Goal: Task Accomplishment & Management: Use online tool/utility

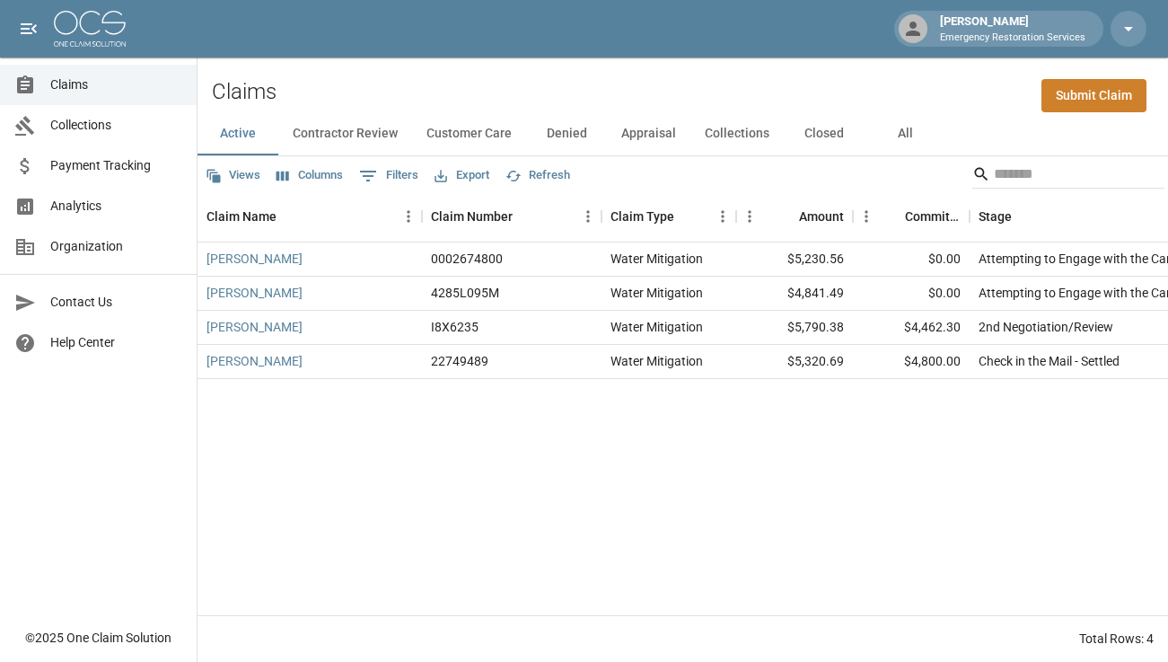
click at [909, 136] on button "All" at bounding box center [905, 133] width 81 height 43
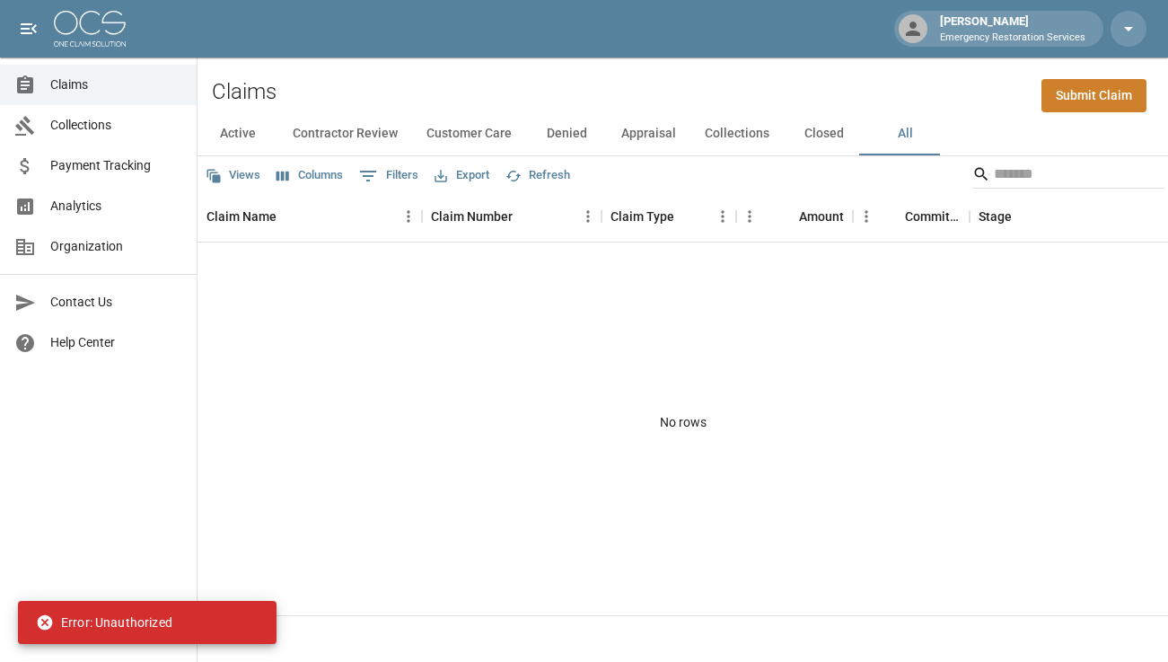
click at [98, 27] on img at bounding box center [90, 29] width 72 height 36
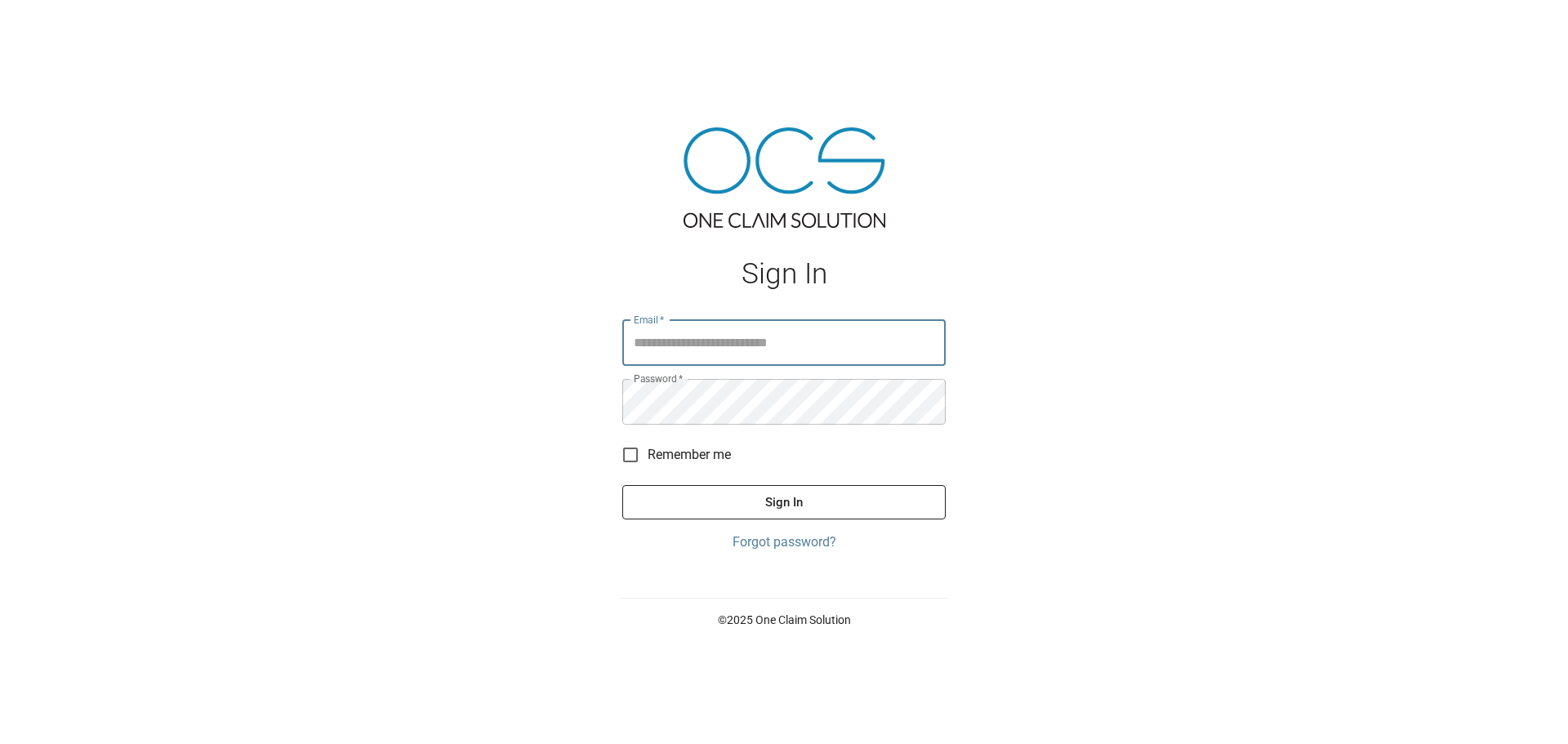
type input "**********"
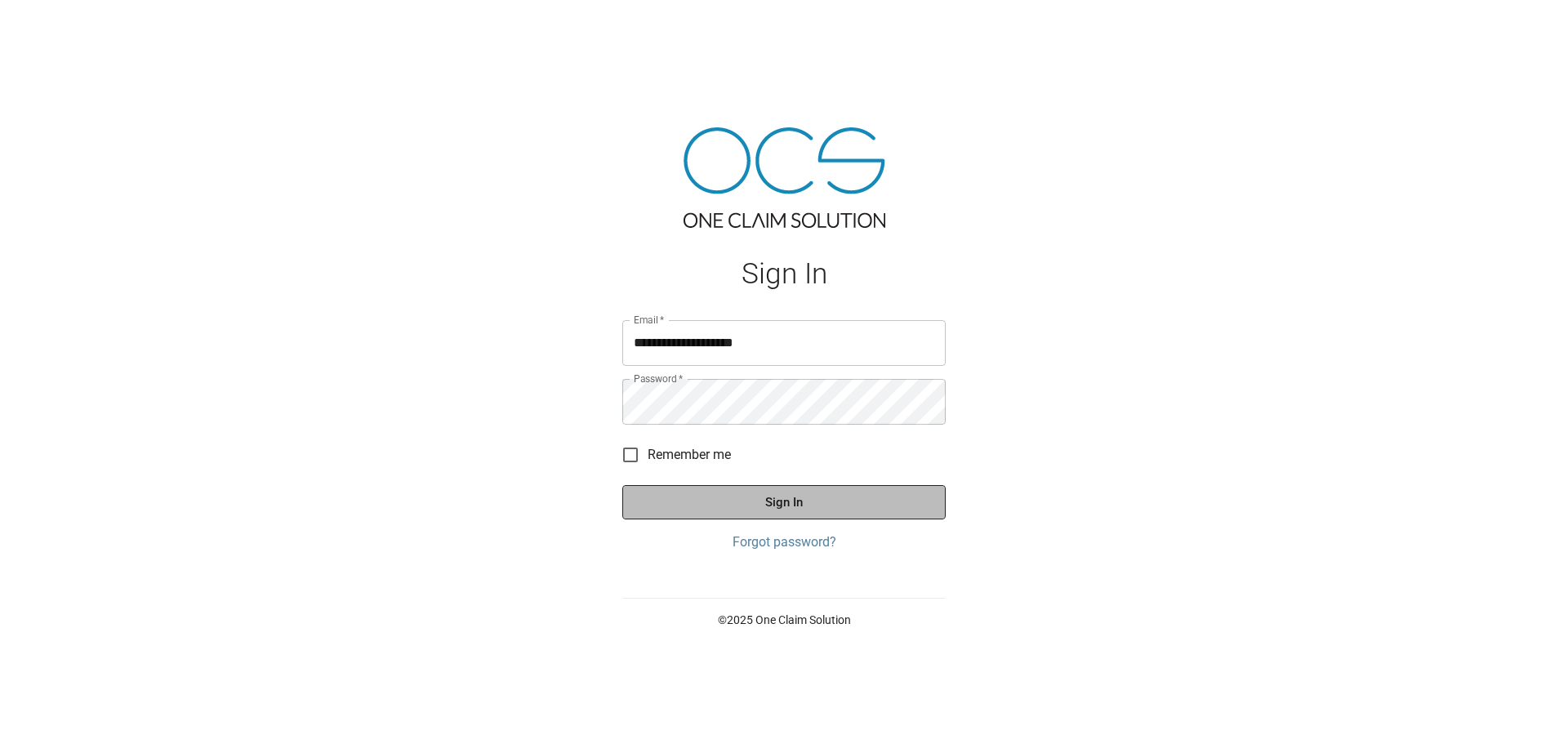
click at [748, 504] on button "Sign In" at bounding box center [784, 502] width 324 height 35
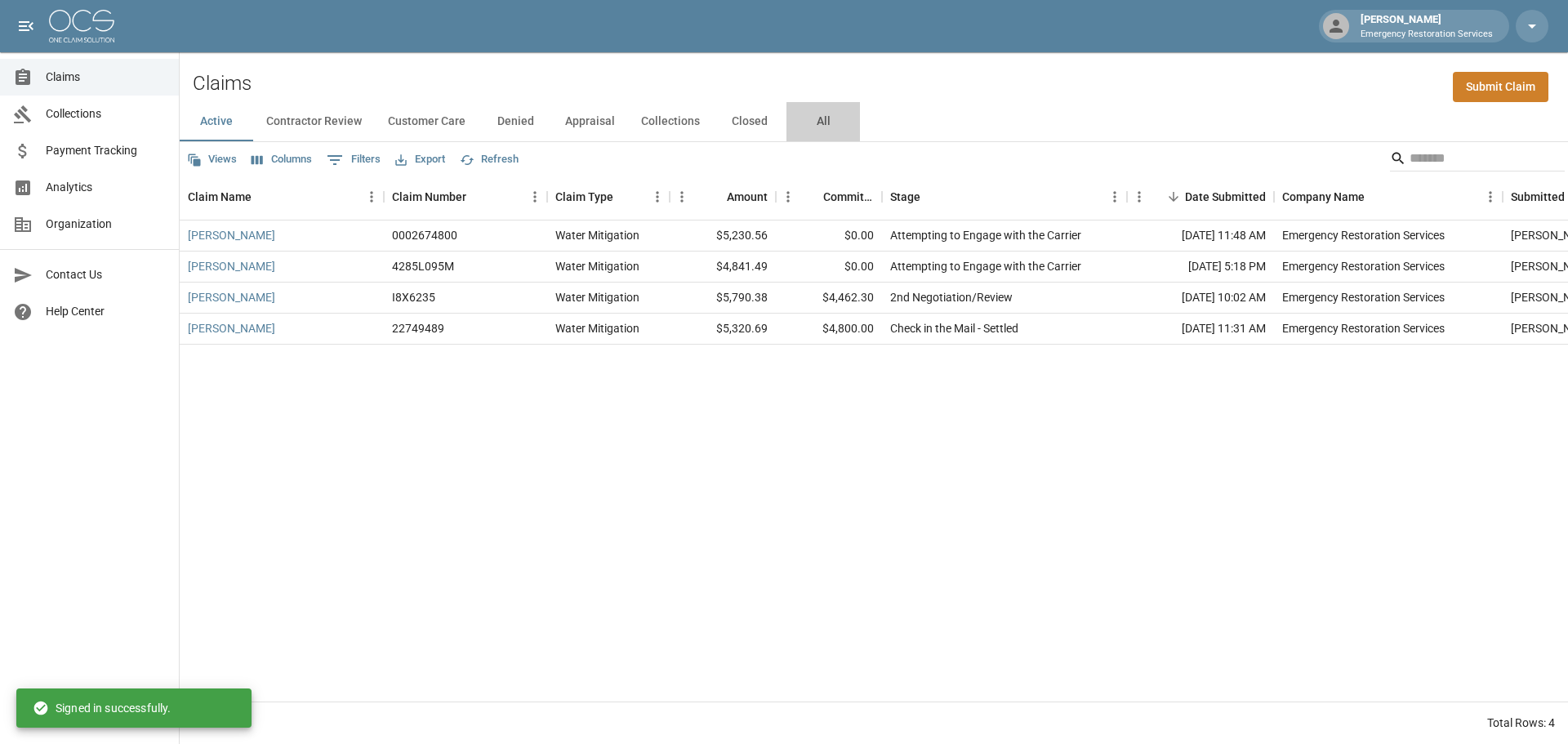
click at [828, 125] on button "All" at bounding box center [823, 121] width 74 height 39
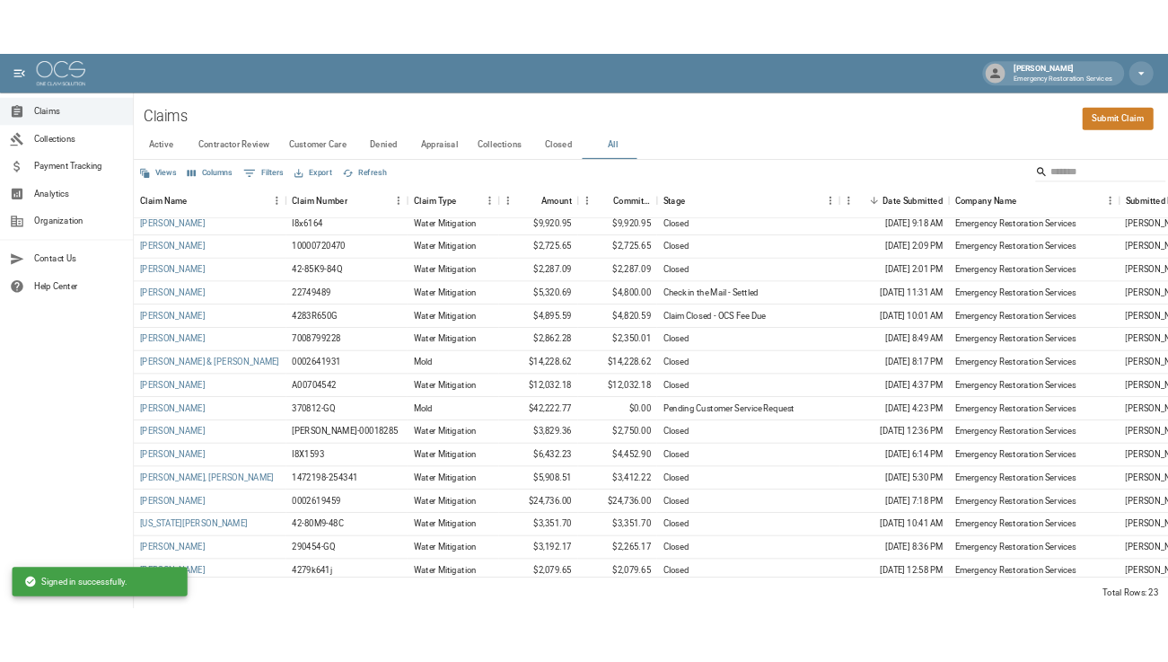
scroll to position [180, 0]
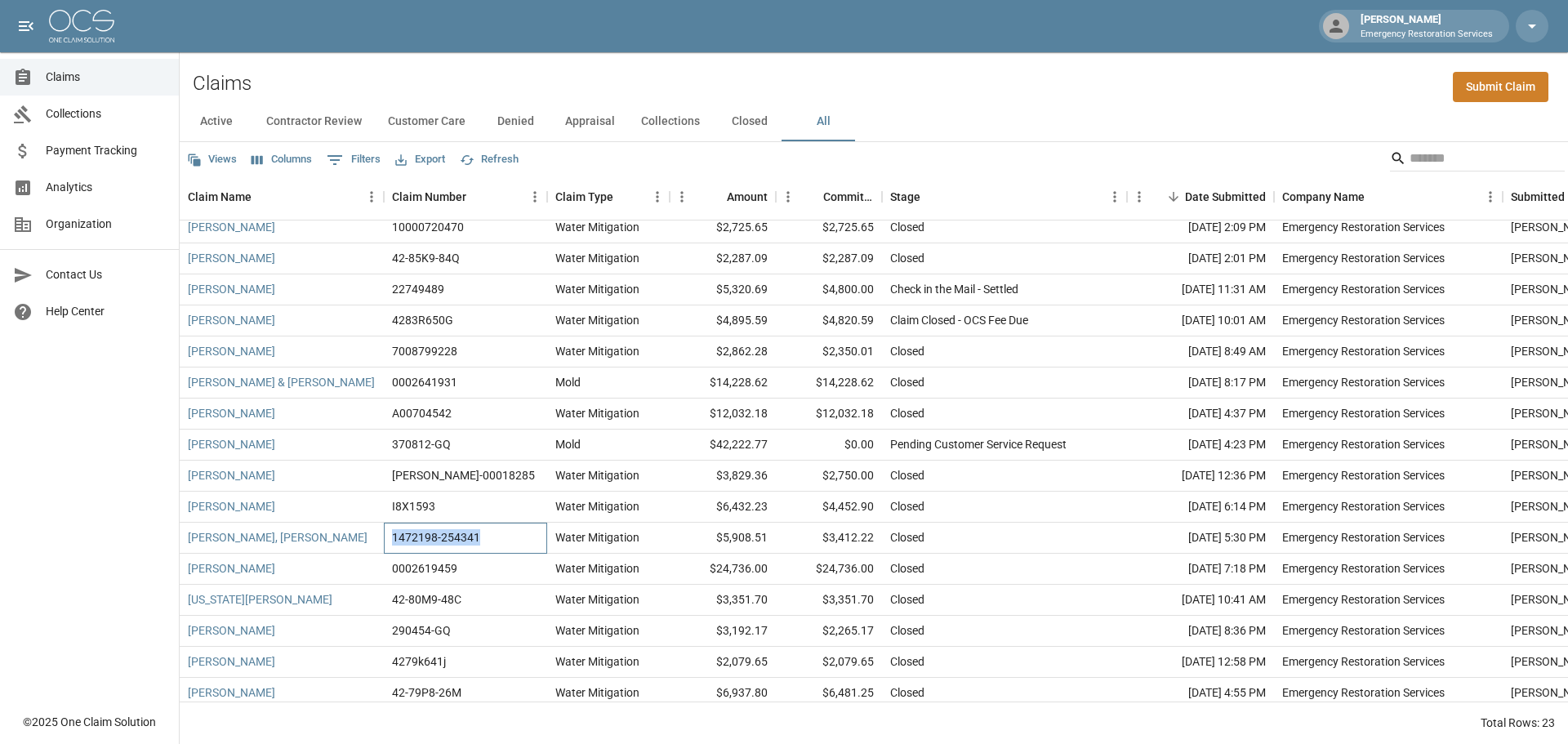
drag, startPoint x: 498, startPoint y: 539, endPoint x: 392, endPoint y: 539, distance: 106.0
click at [392, 539] on div "1472198-254341" at bounding box center [466, 538] width 164 height 31
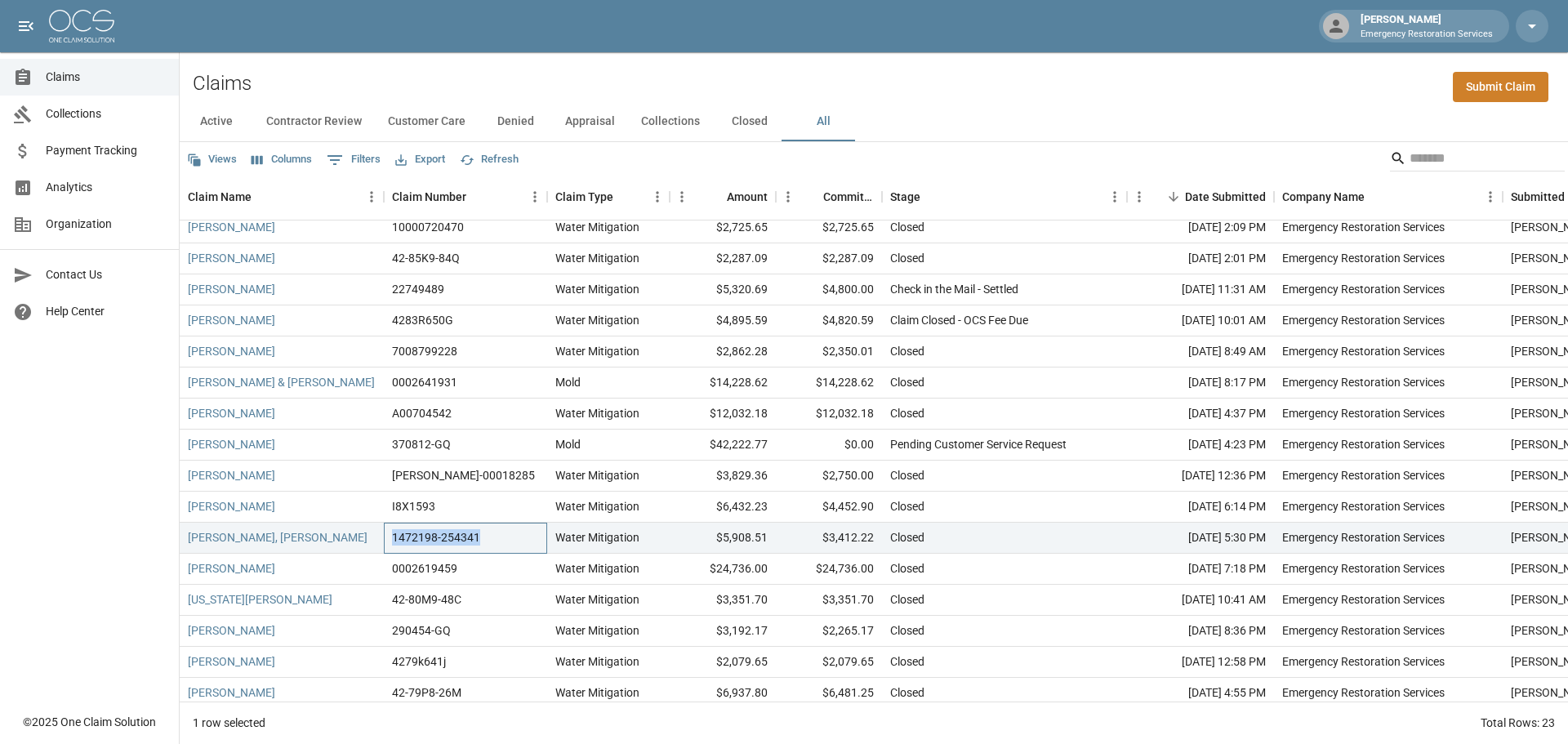
copy div "1472198-254341"
